Goal: Information Seeking & Learning: Learn about a topic

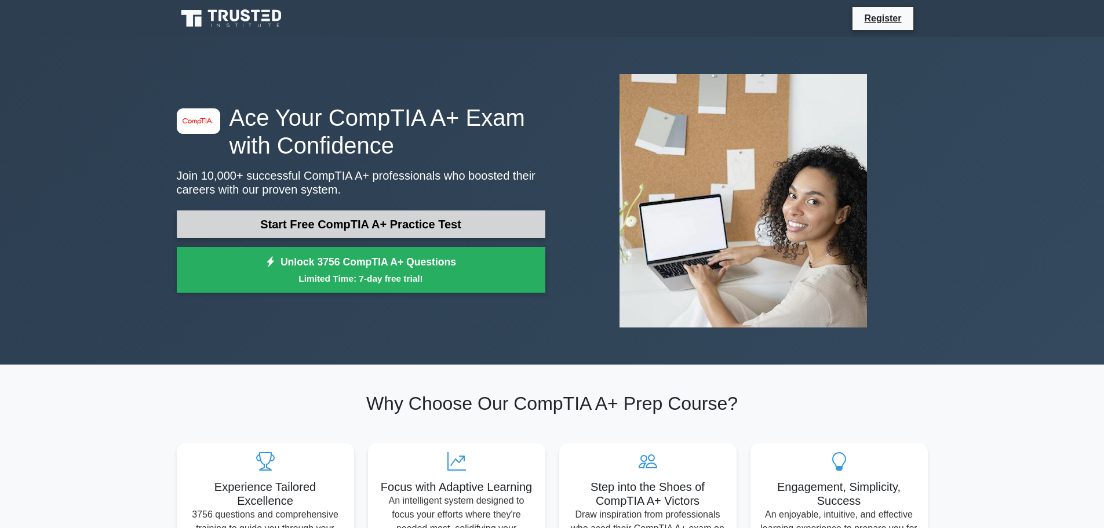
click at [350, 223] on link "Start Free CompTIA A+ Practice Test" at bounding box center [361, 224] width 369 height 28
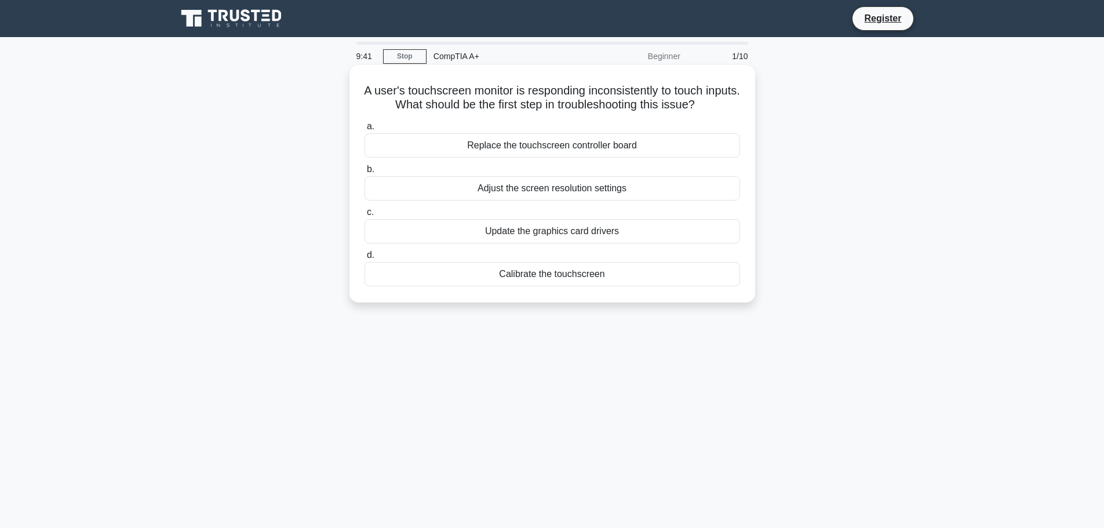
click at [523, 275] on div "Calibrate the touchscreen" at bounding box center [553, 274] width 376 height 24
click at [365, 259] on input "d. Calibrate the touchscreen" at bounding box center [365, 256] width 0 height 8
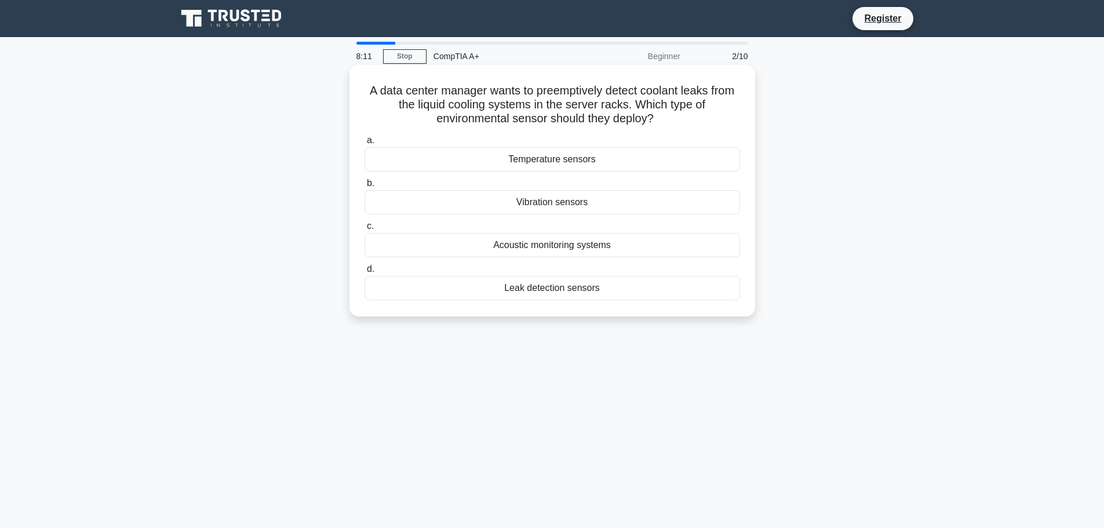
click at [489, 284] on div "Leak detection sensors" at bounding box center [553, 288] width 376 height 24
click at [365, 273] on input "d. Leak detection sensors" at bounding box center [365, 270] width 0 height 8
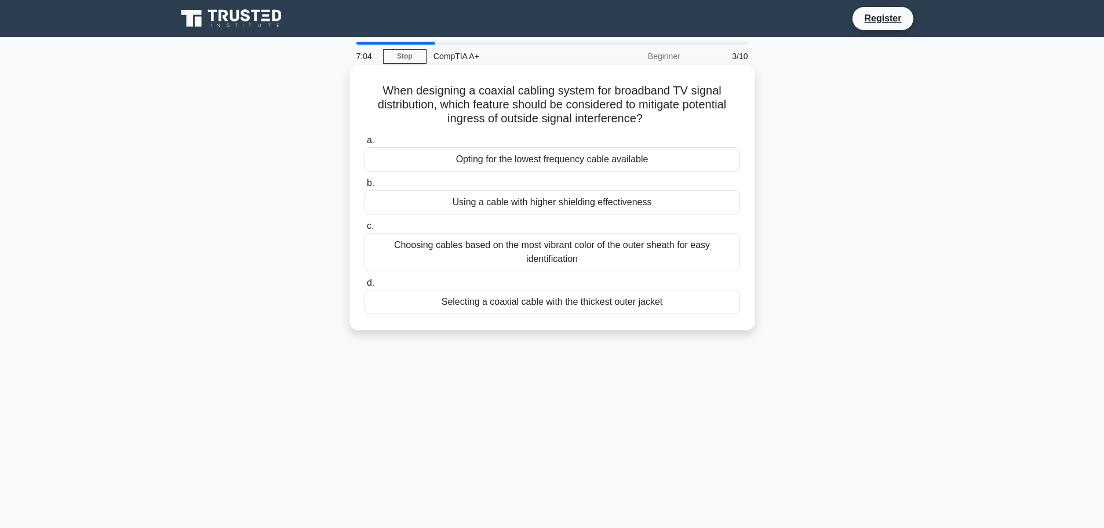
click at [576, 199] on div "Using a cable with higher shielding effectiveness" at bounding box center [553, 202] width 376 height 24
click at [365, 187] on input "b. Using a cable with higher shielding effectiveness" at bounding box center [365, 184] width 0 height 8
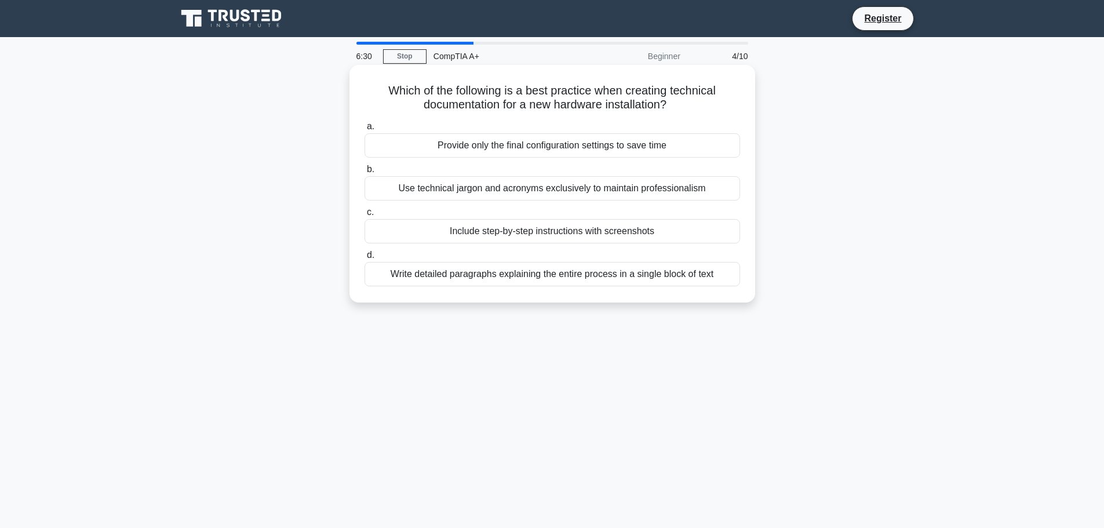
click at [587, 267] on div "Write detailed paragraphs explaining the entire process in a single block of te…" at bounding box center [553, 274] width 376 height 24
click at [365, 259] on input "d. Write detailed paragraphs explaining the entire process in a single block of…" at bounding box center [365, 256] width 0 height 8
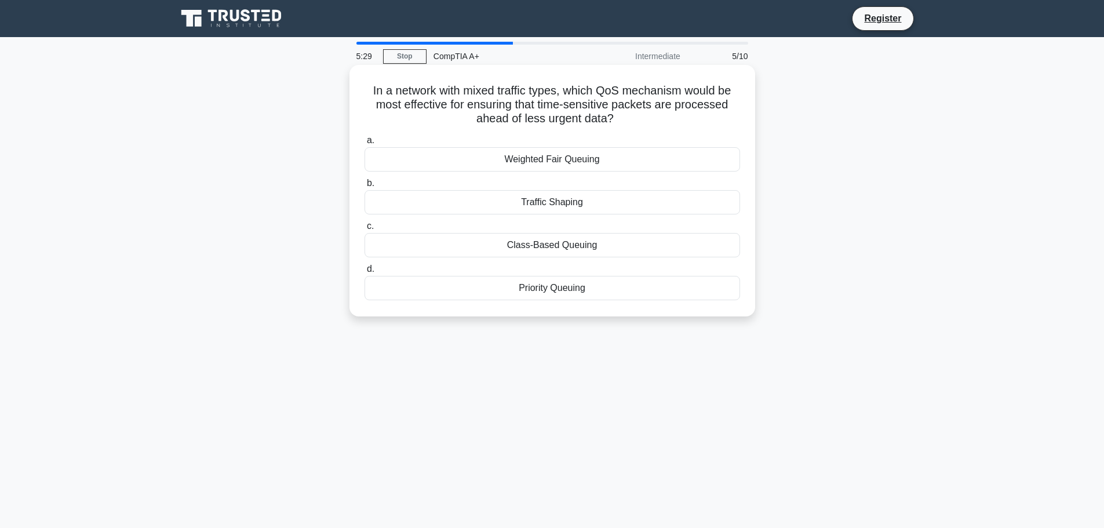
click at [594, 285] on div "Priority Queuing" at bounding box center [553, 288] width 376 height 24
click at [365, 273] on input "d. Priority Queuing" at bounding box center [365, 270] width 0 height 8
click at [586, 163] on div "Dynamic load balancing" at bounding box center [553, 159] width 376 height 24
click at [365, 144] on input "a. Dynamic load balancing" at bounding box center [365, 141] width 0 height 8
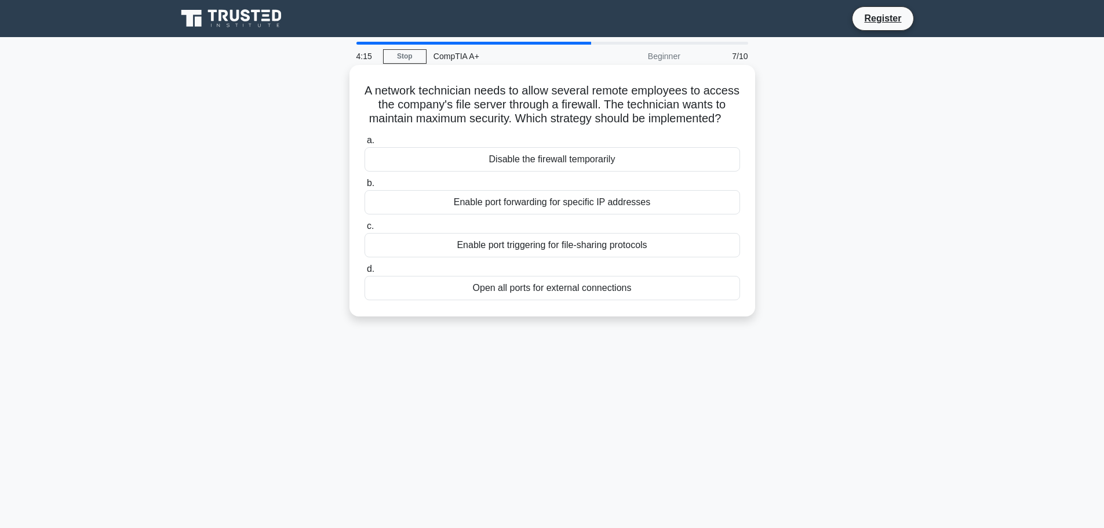
click at [468, 214] on div "Enable port forwarding for specific IP addresses" at bounding box center [553, 202] width 376 height 24
click at [365, 187] on input "b. Enable port forwarding for specific IP addresses" at bounding box center [365, 184] width 0 height 8
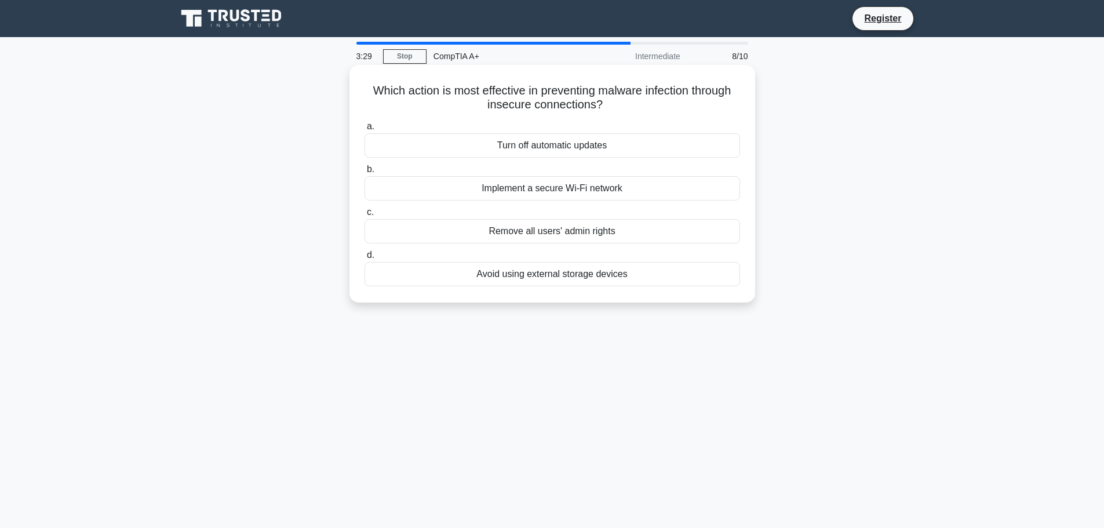
click at [634, 191] on div "Implement a secure Wi-Fi network" at bounding box center [553, 188] width 376 height 24
click at [365, 173] on input "b. Implement a secure Wi-Fi network" at bounding box center [365, 170] width 0 height 8
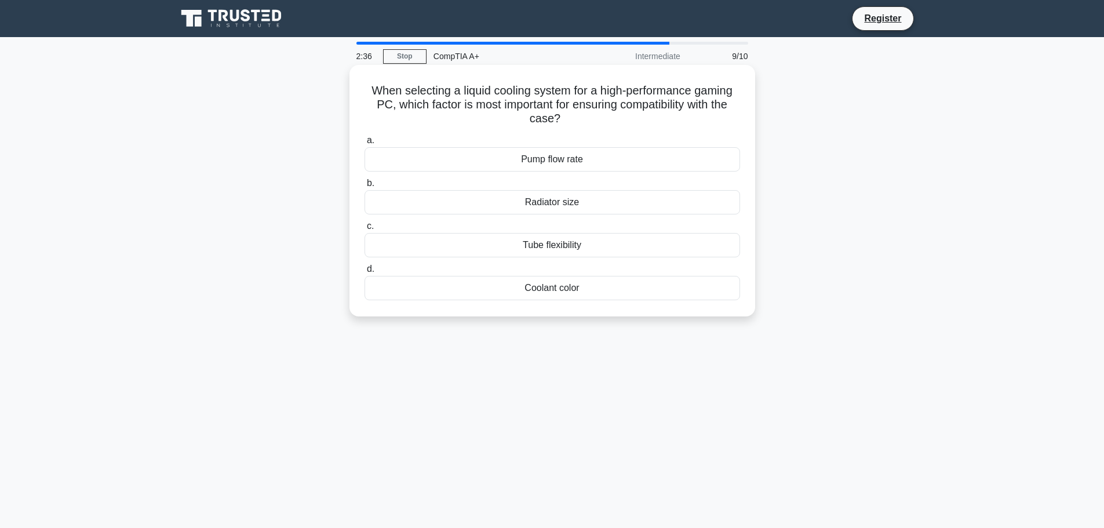
click at [680, 199] on div "Radiator size" at bounding box center [553, 202] width 376 height 24
click at [365, 187] on input "b. Radiator size" at bounding box center [365, 184] width 0 height 8
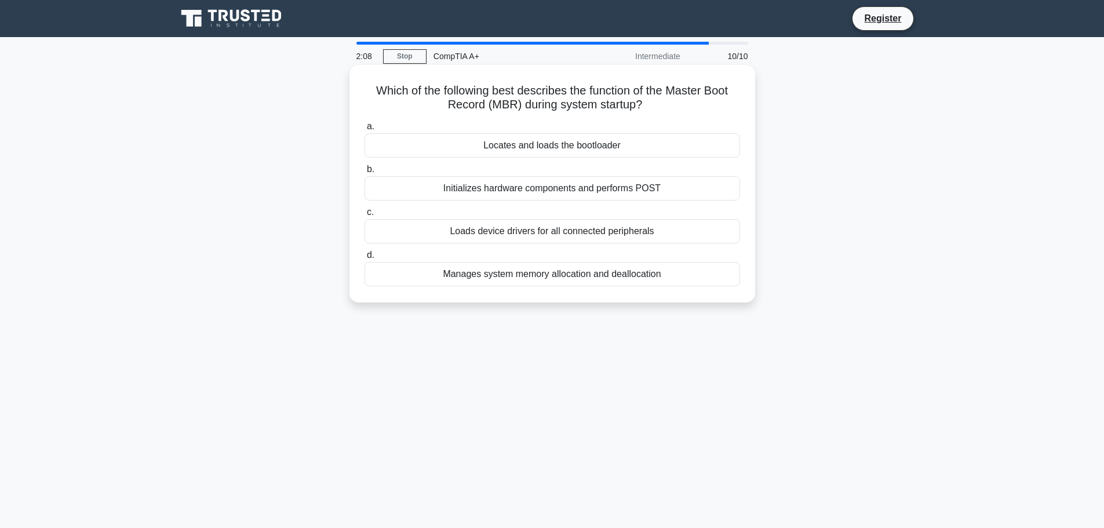
click at [505, 148] on div "Locates and loads the bootloader" at bounding box center [553, 145] width 376 height 24
click at [365, 130] on input "a. Locates and loads the bootloader" at bounding box center [365, 127] width 0 height 8
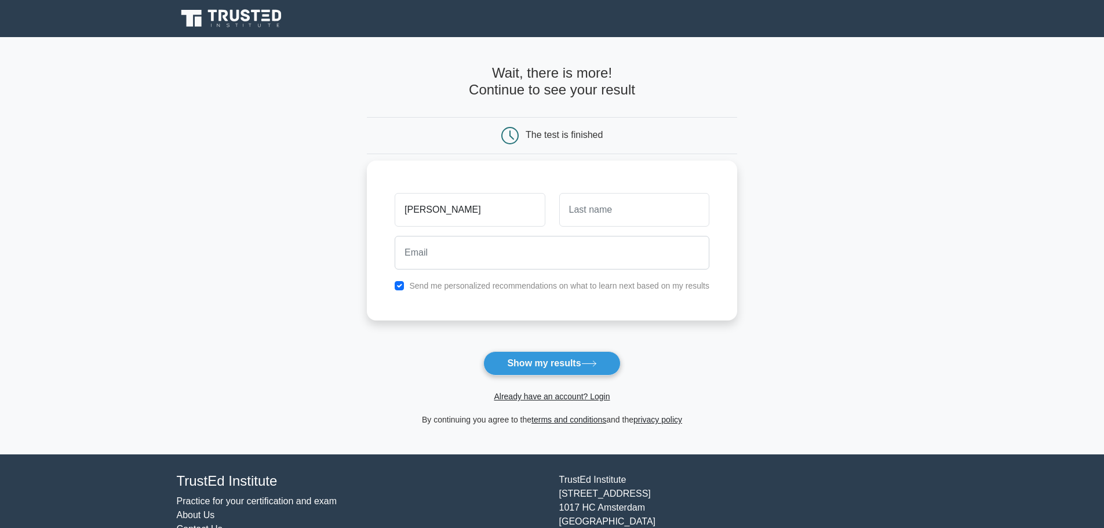
type input "Pedro"
click at [583, 210] on input "text" at bounding box center [634, 210] width 150 height 34
type input "Santos"
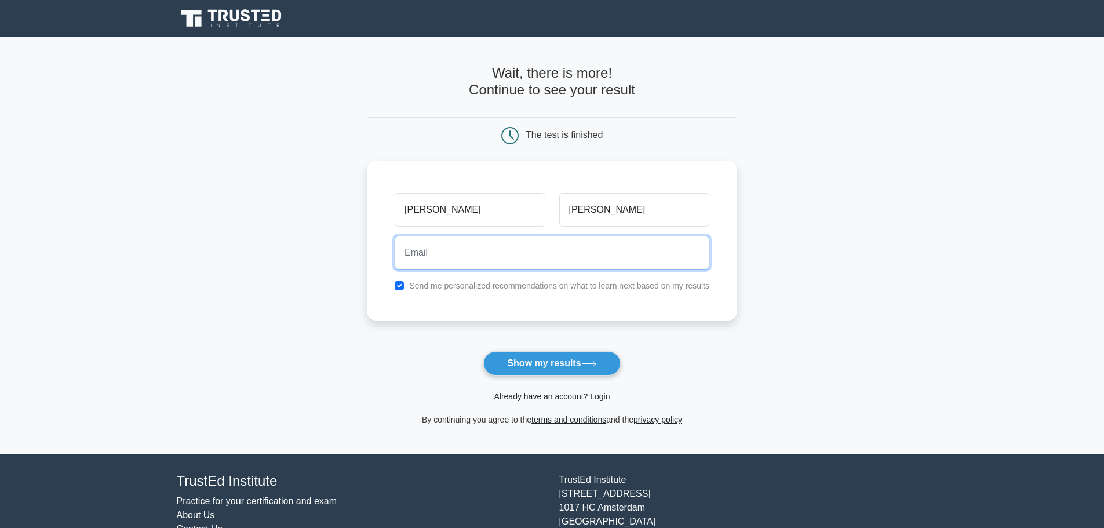
click at [484, 236] on input "email" at bounding box center [552, 253] width 315 height 34
type input "pedrojsantos50@gmail.com"
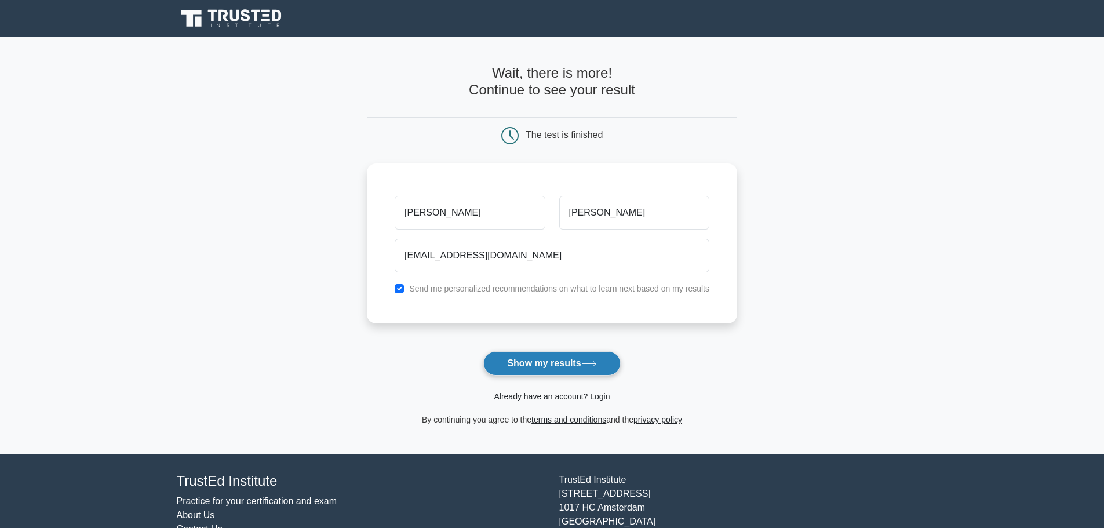
click at [577, 360] on button "Show my results" at bounding box center [551, 363] width 137 height 24
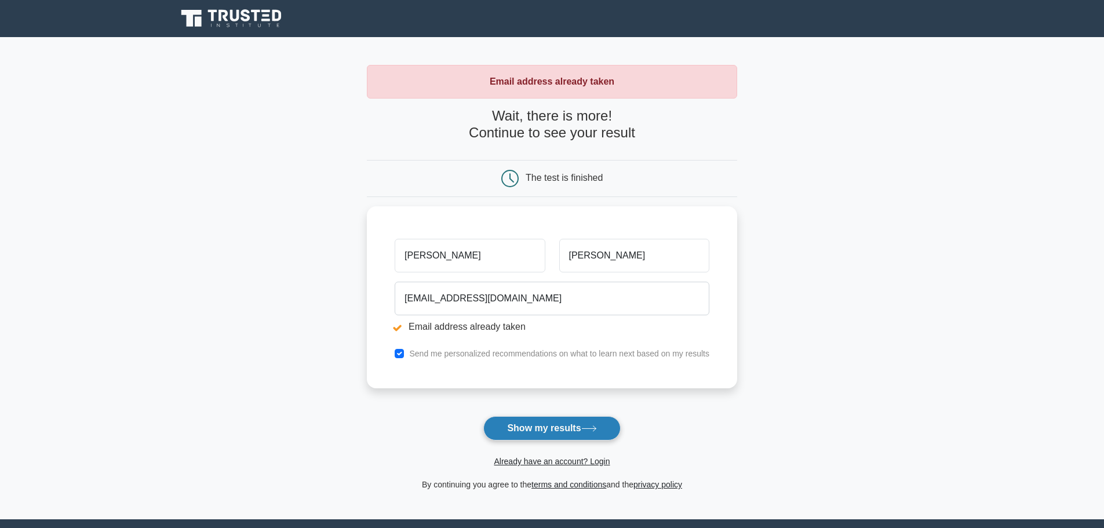
click at [537, 427] on button "Show my results" at bounding box center [551, 428] width 137 height 24
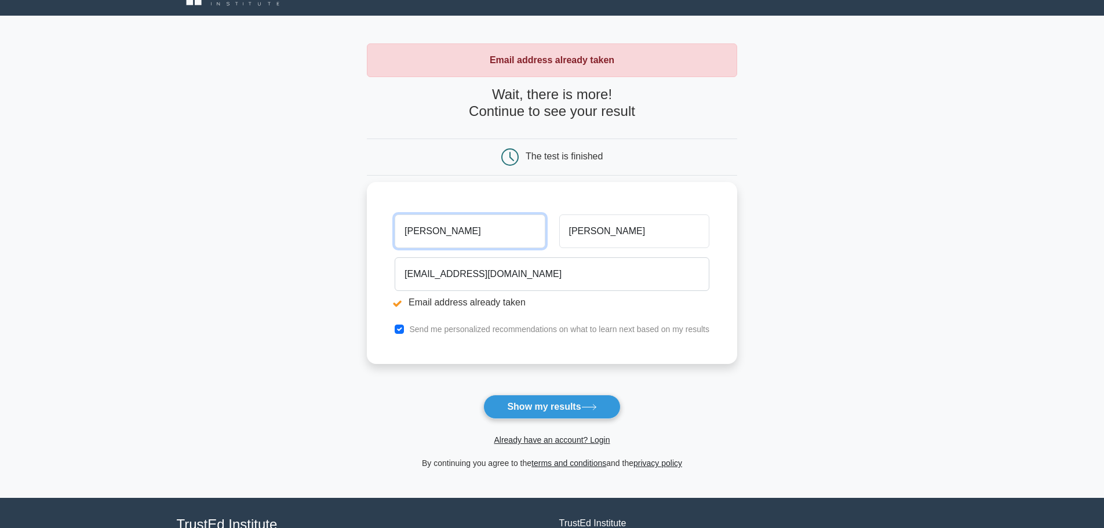
scroll to position [4, 0]
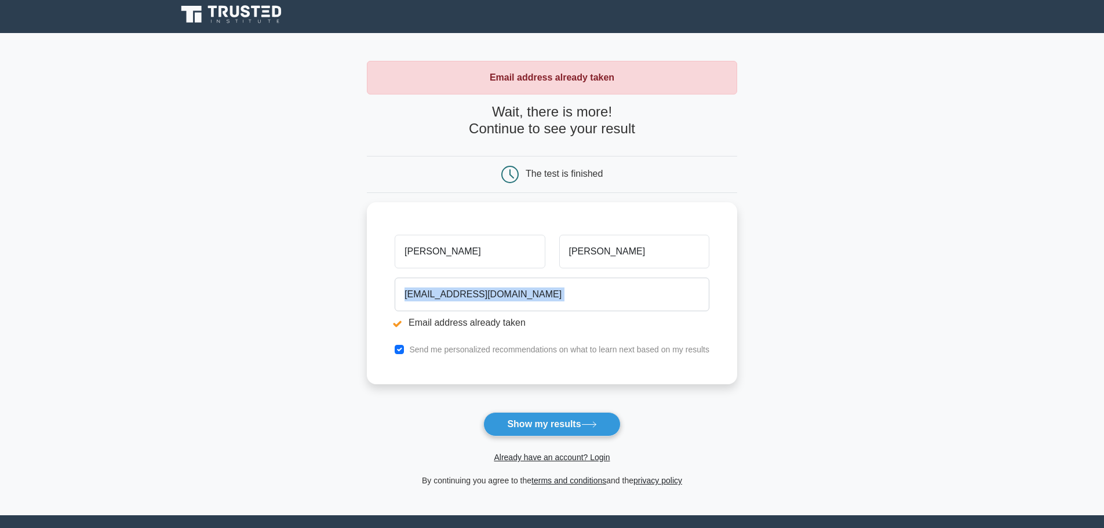
drag, startPoint x: 539, startPoint y: 278, endPoint x: 325, endPoint y: 310, distance: 215.6
click at [325, 310] on main "Email address already taken Wait, there is more! Continue to see your result Th…" at bounding box center [552, 274] width 1104 height 482
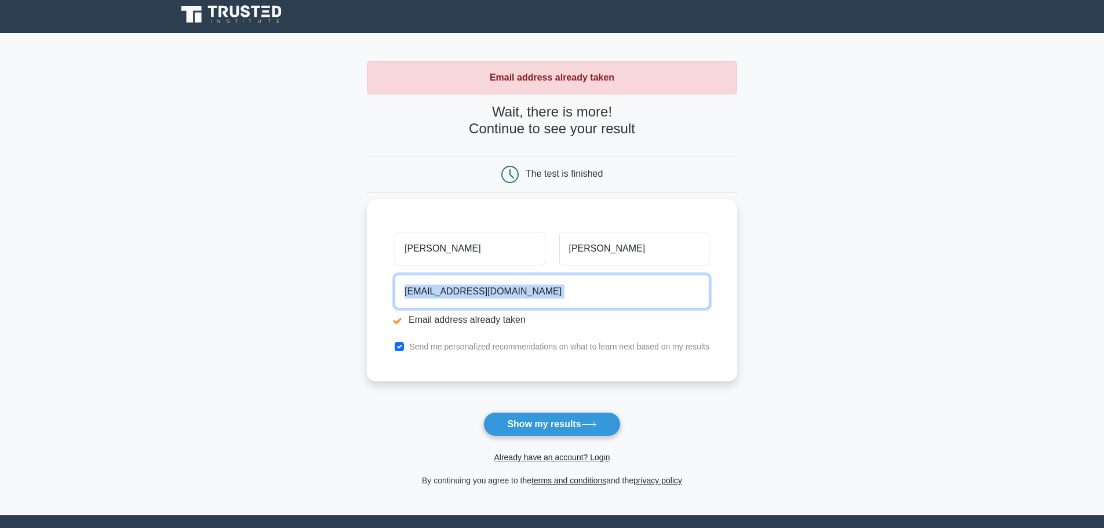
click at [527, 298] on input "pedrojsantos50@gmail.com" at bounding box center [552, 292] width 315 height 34
click at [533, 298] on input "pedrojsantos50@gmail.com" at bounding box center [552, 292] width 315 height 34
